Goal: Transaction & Acquisition: Book appointment/travel/reservation

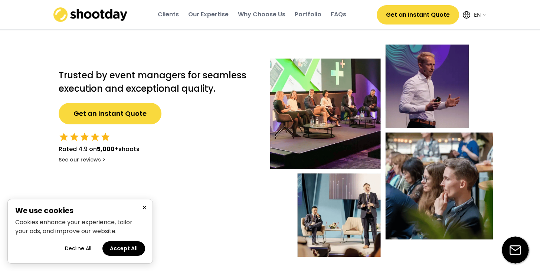
select select ""en""
click at [152, 208] on div "× We use cookies Cookies enhance your experience, tailor your ads, and improve …" at bounding box center [80, 231] width 146 height 65
click at [147, 211] on button "×" at bounding box center [144, 207] width 9 height 9
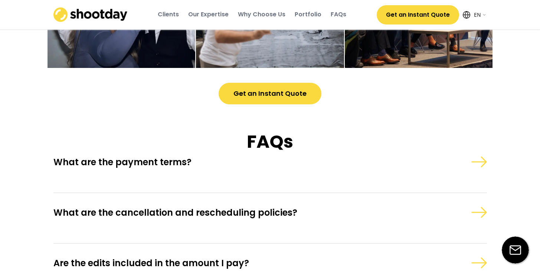
scroll to position [2033, 0]
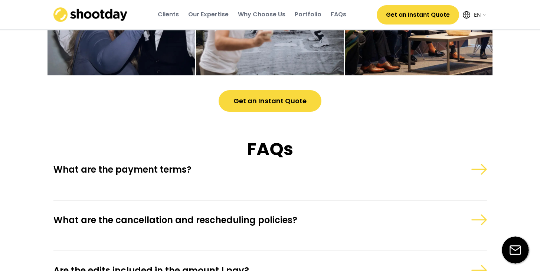
click at [165, 175] on div "What are the payment terms?" at bounding box center [237, 170] width 369 height 12
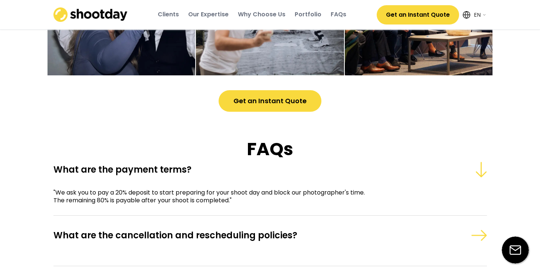
click at [165, 175] on div "What are the payment terms?" at bounding box center [237, 170] width 369 height 12
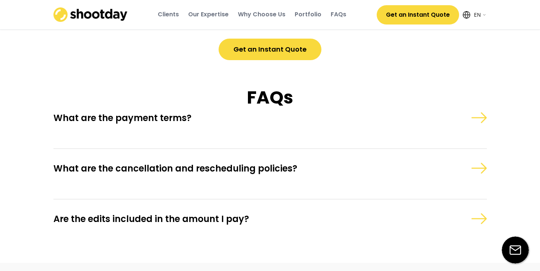
scroll to position [2101, 0]
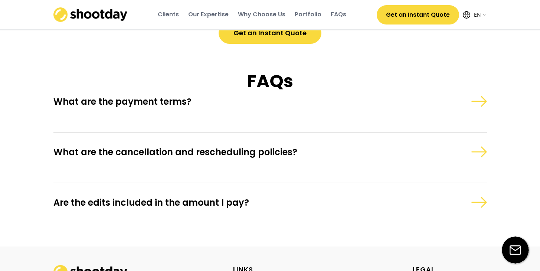
click at [169, 160] on div "What are the cancellation and rescheduling policies?" at bounding box center [237, 152] width 369 height 17
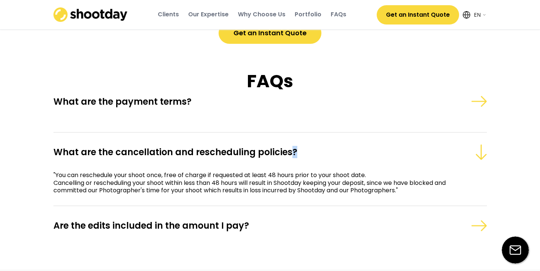
click at [169, 160] on div "What are the cancellation and rescheduling policies?" at bounding box center [237, 152] width 369 height 17
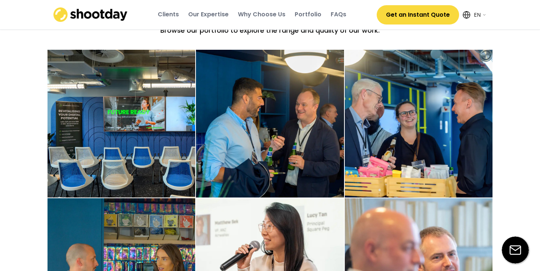
scroll to position [0, 0]
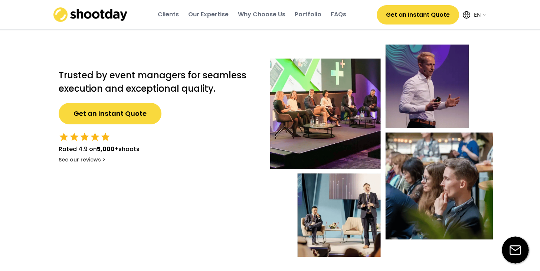
click at [120, 114] on button "Get an Instant Quote" at bounding box center [110, 114] width 103 height 22
